Goal: Use online tool/utility: Utilize a website feature to perform a specific function

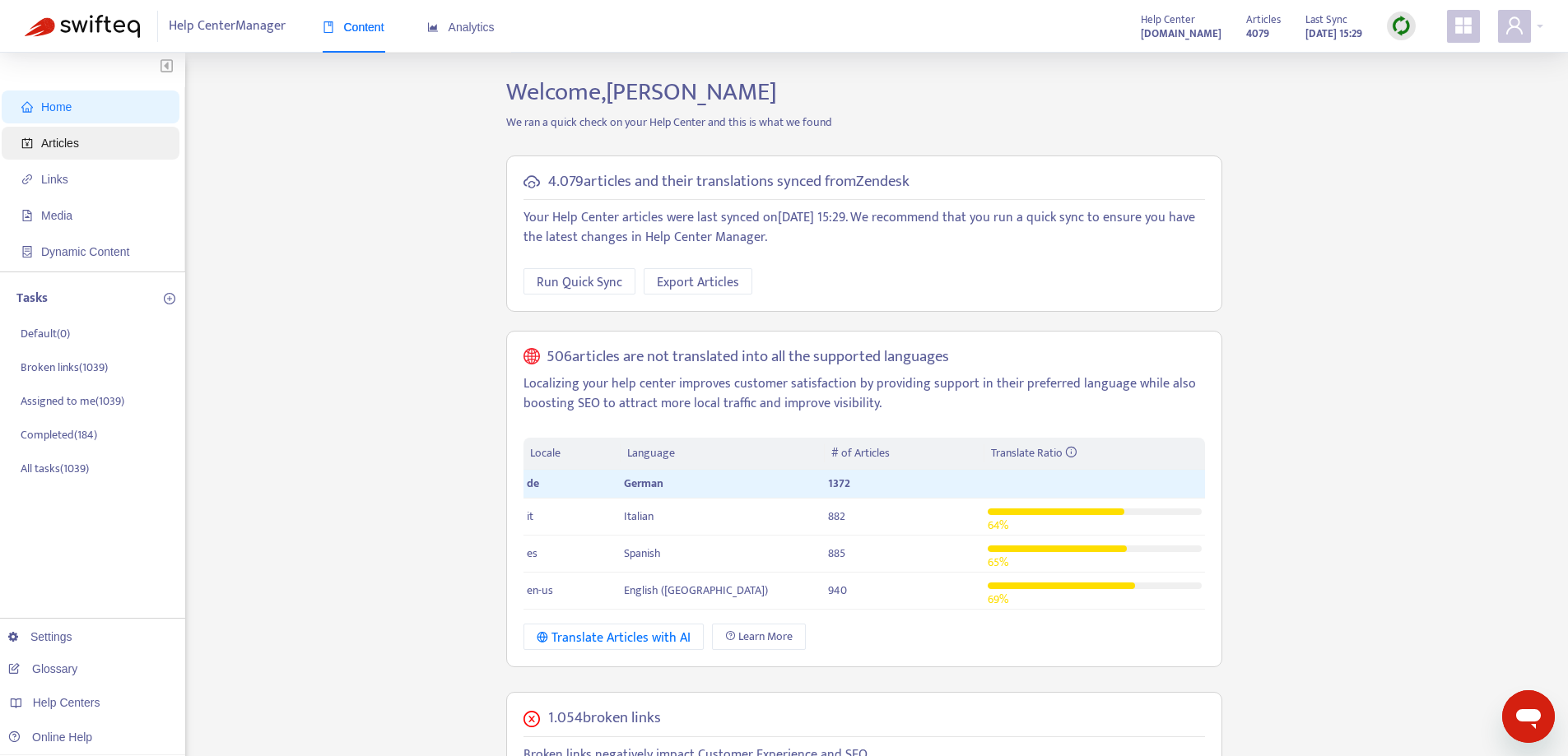
click at [81, 152] on span "Articles" at bounding box center [93, 143] width 145 height 33
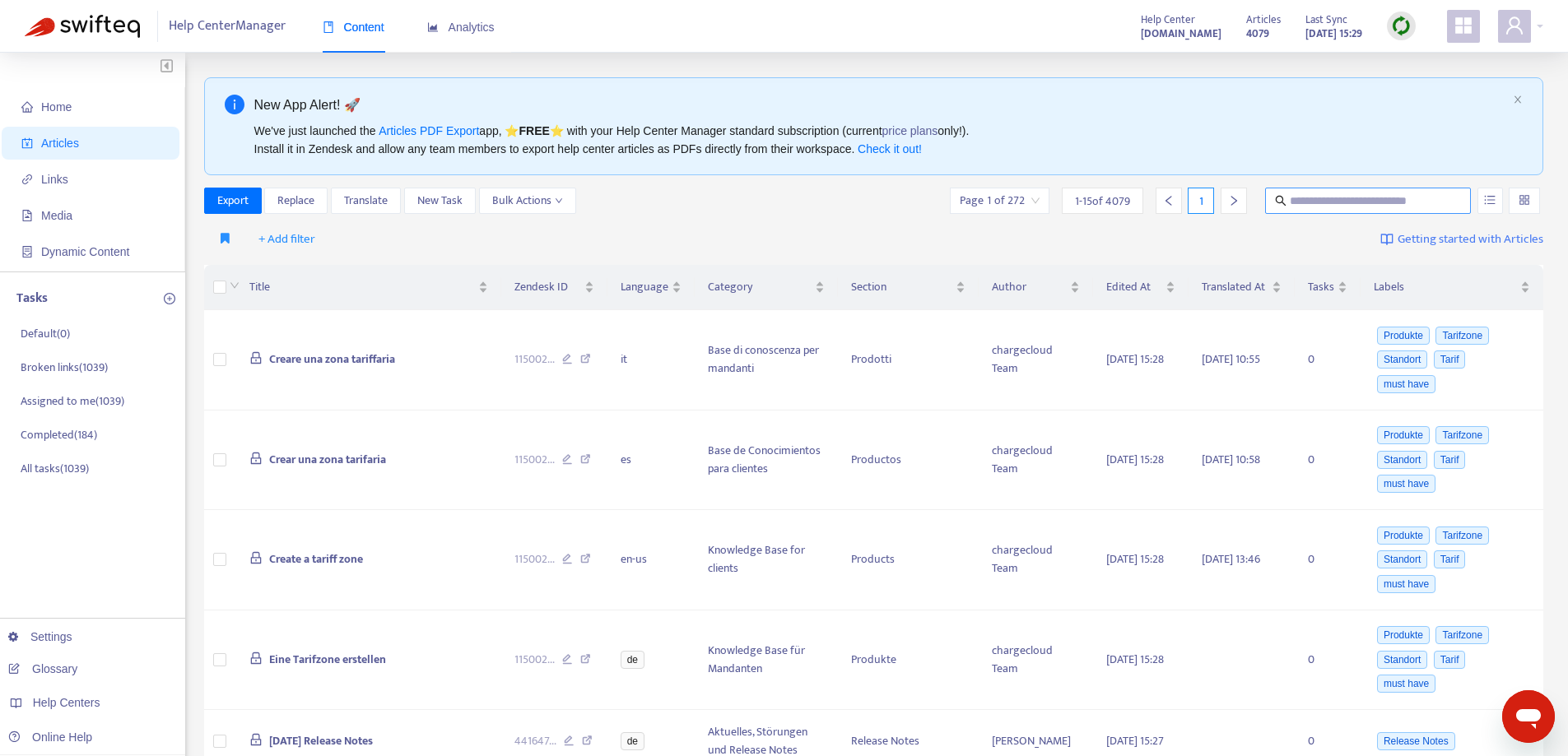
click at [1332, 202] on input "text" at bounding box center [1369, 200] width 158 height 18
paste input "**********"
type input "**********"
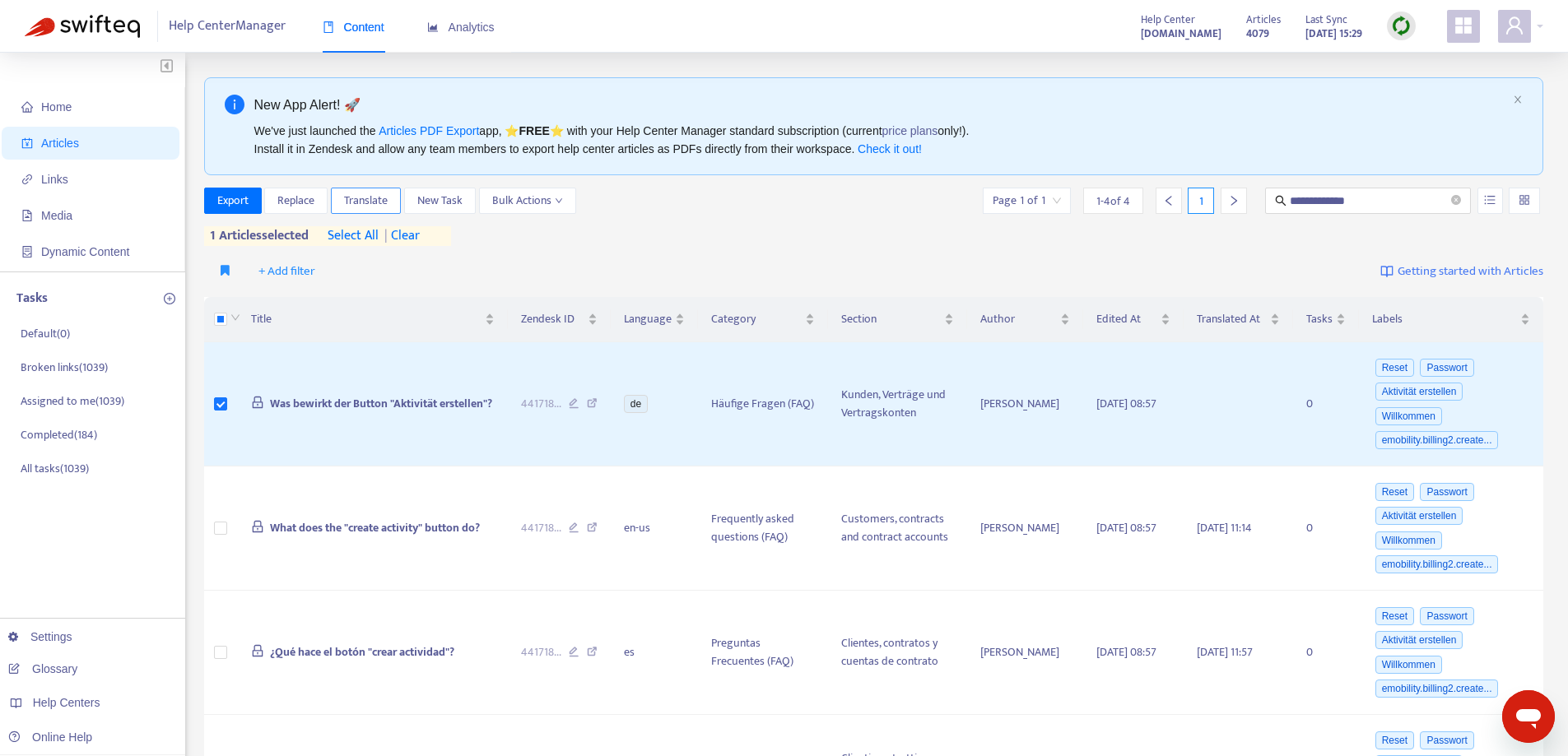
click at [354, 200] on span "Translate" at bounding box center [366, 200] width 44 height 18
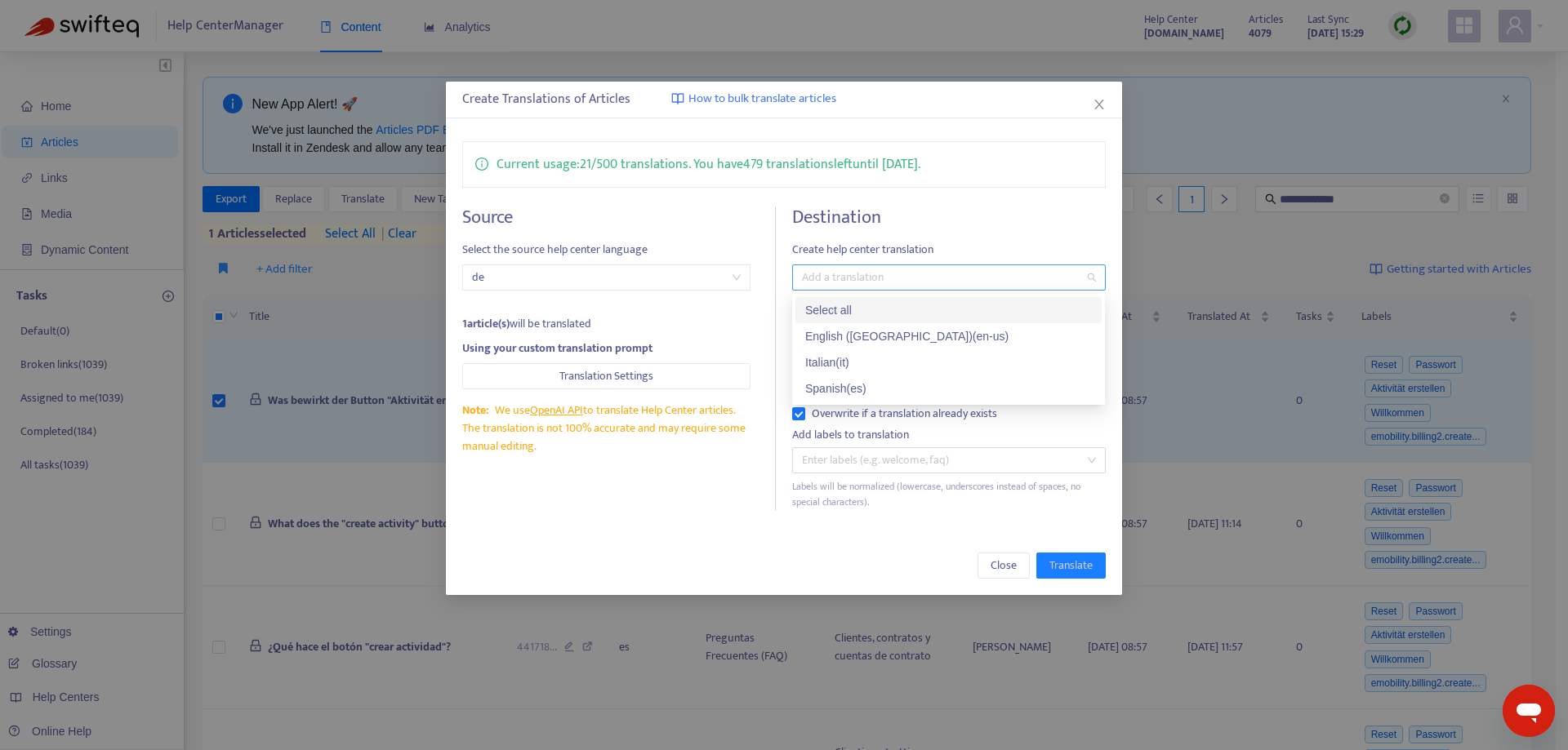
click at [871, 283] on div at bounding box center [939, 277] width 288 height 20
click at [874, 302] on div "Select all" at bounding box center [948, 310] width 306 height 26
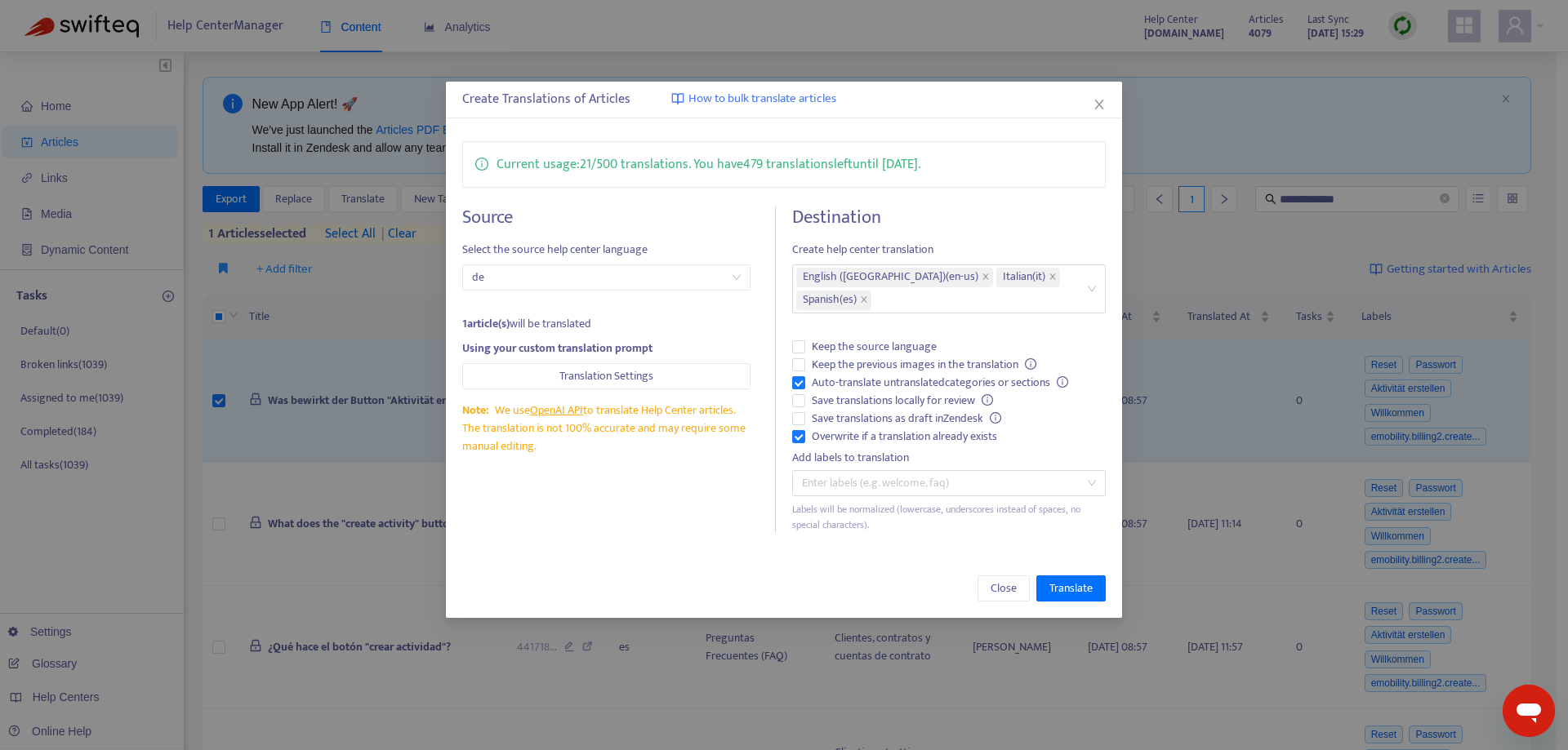
click at [906, 575] on div "Close Translate" at bounding box center [784, 588] width 643 height 26
click at [1068, 579] on span "Translate" at bounding box center [1071, 588] width 43 height 18
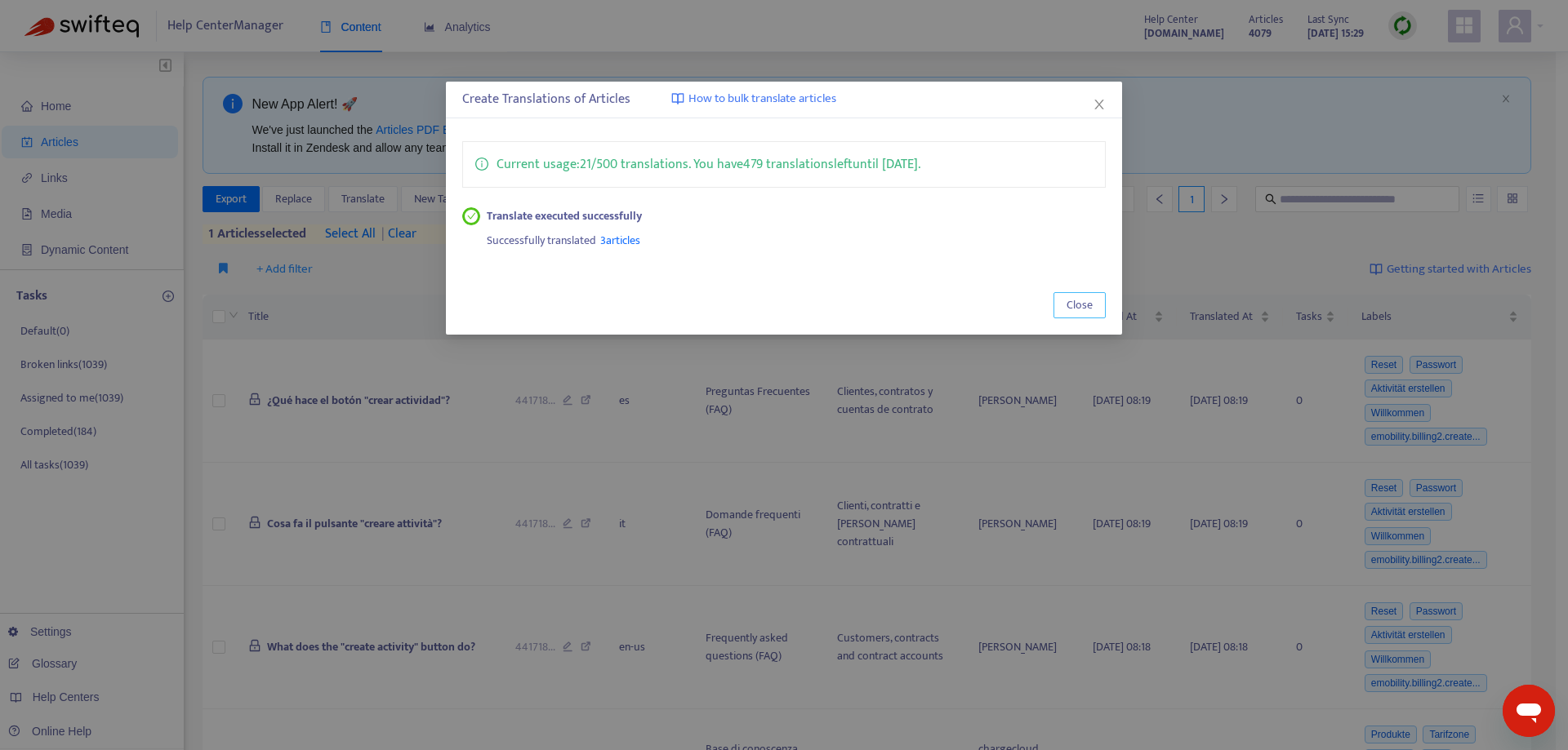
drag, startPoint x: 1075, startPoint y: 298, endPoint x: 1067, endPoint y: 291, distance: 10.6
click at [1076, 298] on span "Close" at bounding box center [1079, 305] width 26 height 18
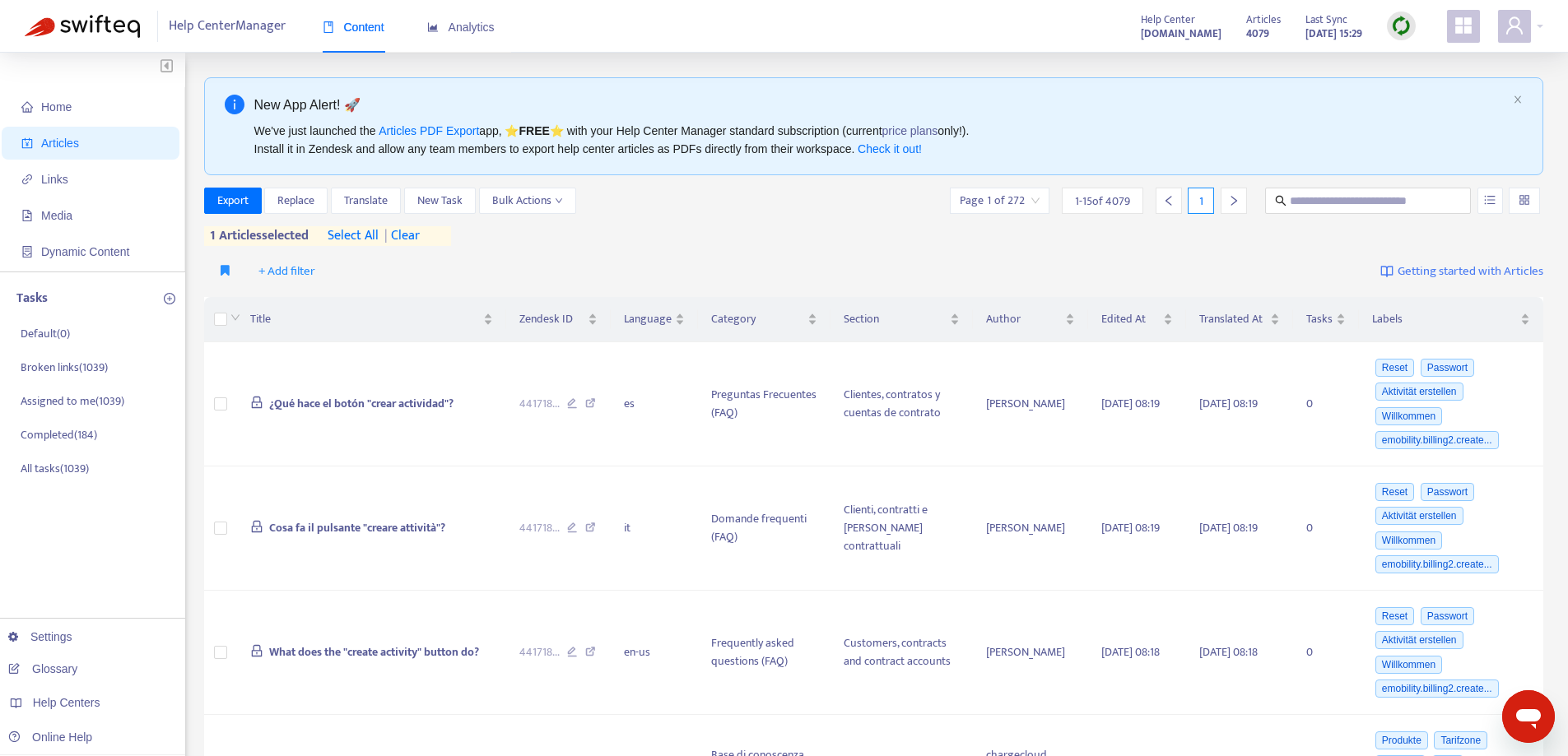
click at [406, 238] on span "| clear" at bounding box center [398, 236] width 41 height 20
